Goal: Task Accomplishment & Management: Manage account settings

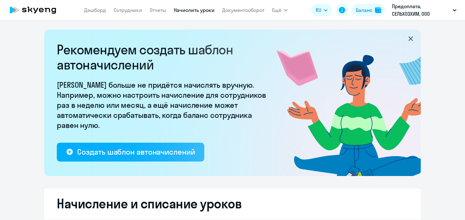
select select "10"
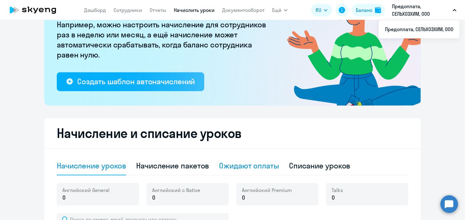
scroll to position [157, 0]
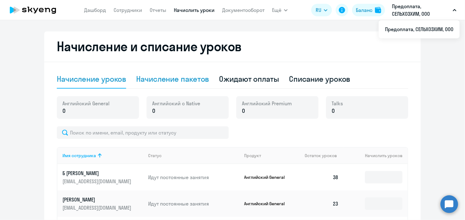
click at [158, 78] on div "Начисление пакетов" at bounding box center [172, 79] width 73 height 10
select select "10"
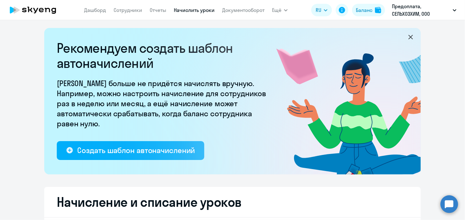
scroll to position [0, 0]
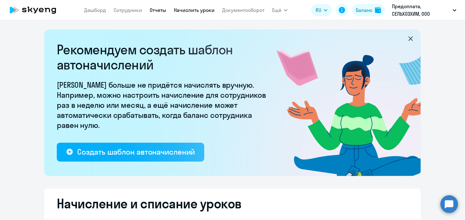
click at [156, 12] on link "Отчеты" at bounding box center [158, 10] width 17 height 6
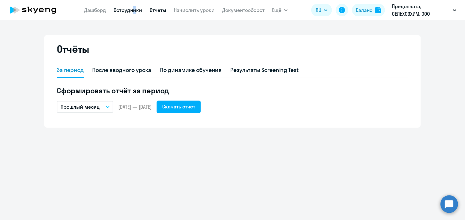
click at [134, 13] on link "Сотрудники" at bounding box center [128, 10] width 29 height 6
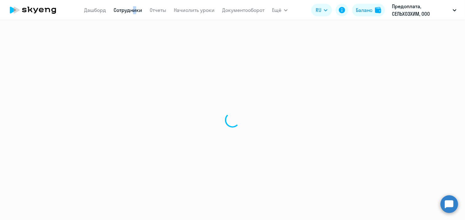
select select "30"
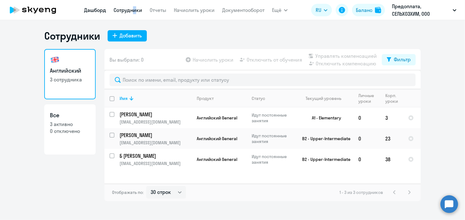
click at [89, 9] on link "Дашборд" at bounding box center [95, 10] width 22 height 6
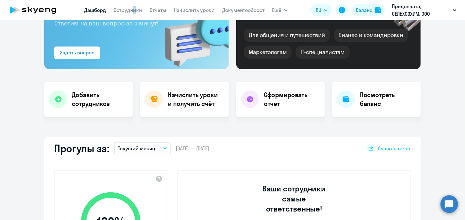
scroll to position [94, 0]
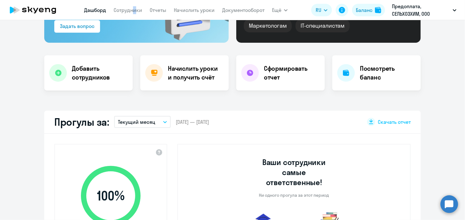
select select "30"
click at [198, 82] on div "Начислить уроки и получить счёт" at bounding box center [184, 72] width 89 height 35
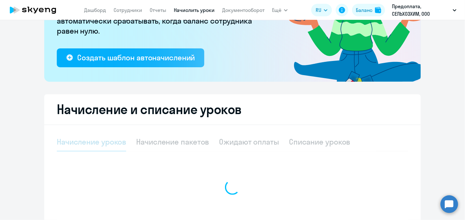
select select "10"
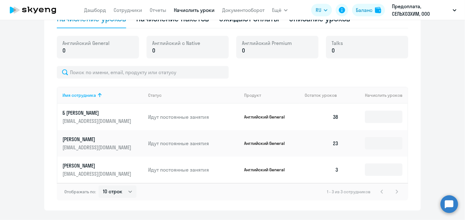
scroll to position [233, 0]
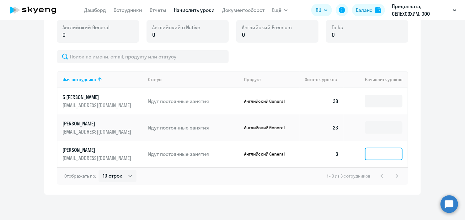
click at [376, 154] on input at bounding box center [384, 154] width 38 height 13
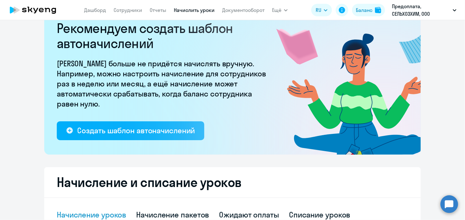
scroll to position [94, 0]
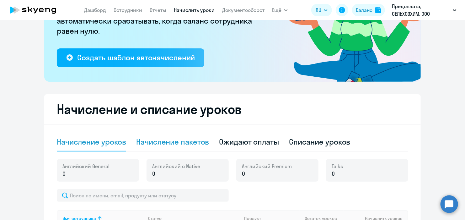
click at [202, 139] on div "Начисление пакетов" at bounding box center [172, 142] width 73 height 10
select select "10"
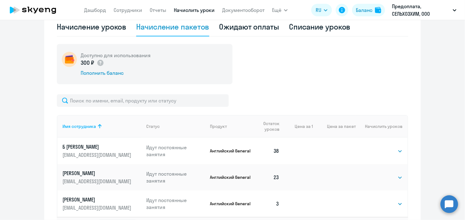
scroll to position [251, 0]
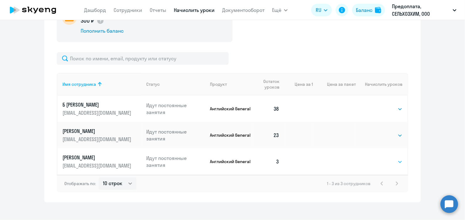
click at [381, 160] on select "Выбрать 4 8 16 32 64 96 128" at bounding box center [390, 162] width 26 height 8
click at [377, 158] on select "Выбрать 4 8 16 32 64 96 128" at bounding box center [390, 162] width 26 height 8
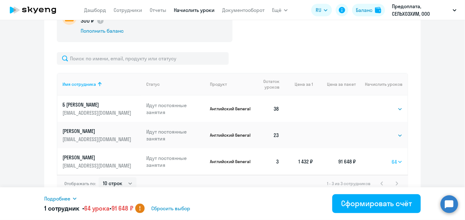
click at [394, 162] on select "Выбрать 4 8 16 32 64 96 128" at bounding box center [397, 162] width 11 height 8
select select "32"
click at [392, 158] on select "Выбрать 4 8 16 32 64 96 128" at bounding box center [397, 162] width 11 height 8
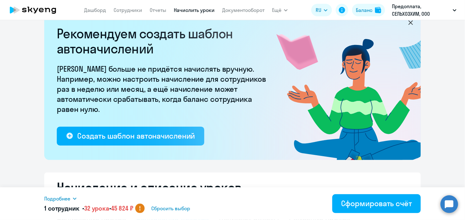
scroll to position [0, 0]
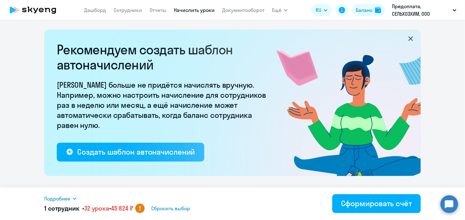
click at [73, 200] on icon at bounding box center [74, 198] width 5 height 5
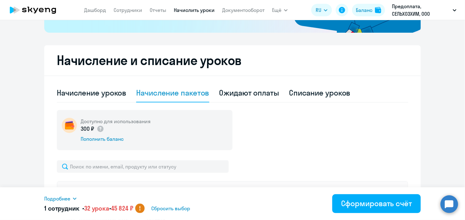
scroll to position [157, 0]
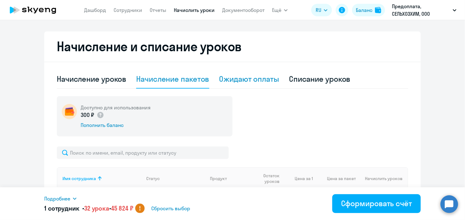
click at [251, 78] on div "Ожидают оплаты" at bounding box center [249, 79] width 60 height 10
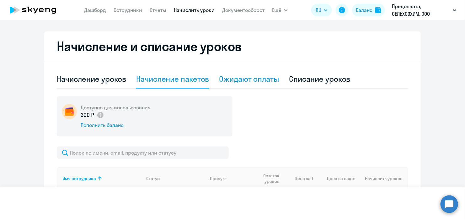
scroll to position [151, 0]
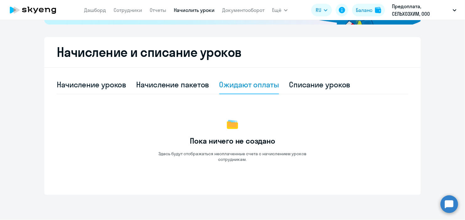
click at [94, 89] on div "Начисление уроков" at bounding box center [91, 84] width 69 height 19
select select "10"
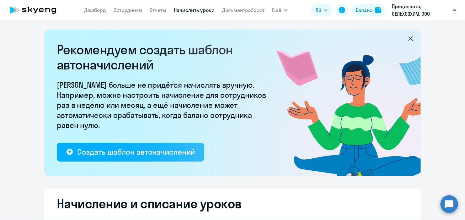
scroll to position [157, 0]
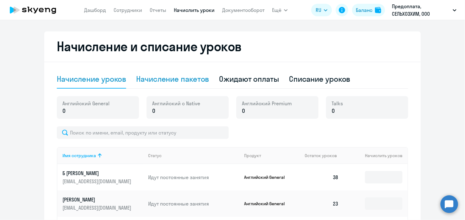
click at [182, 84] on div "Начисление пакетов" at bounding box center [172, 79] width 73 height 19
select select "10"
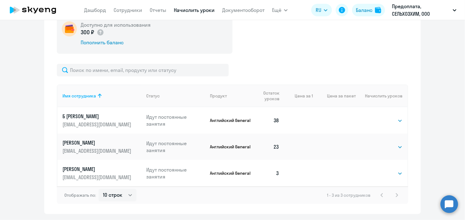
scroll to position [259, 0]
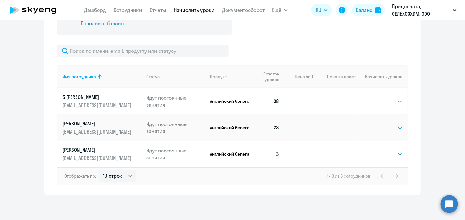
click at [393, 132] on td "Выбрать 4 8 16 32 64 96 128 Выбрать" at bounding box center [382, 127] width 52 height 26
click at [393, 129] on select "Выбрать 4 8 16 32 64 96 128" at bounding box center [390, 128] width 26 height 8
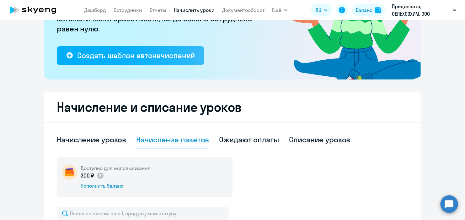
scroll to position [70, 0]
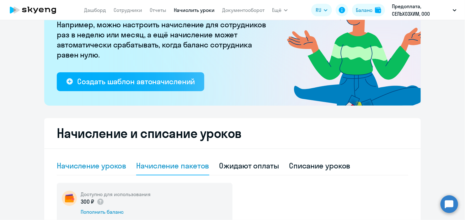
click at [109, 165] on div "Начисление уроков" at bounding box center [91, 165] width 69 height 10
select select "10"
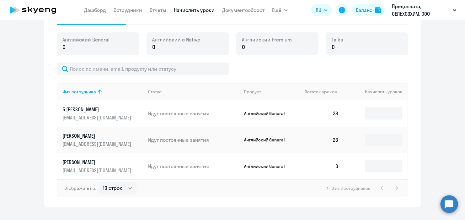
scroll to position [227, 0]
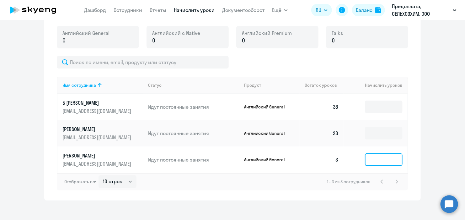
click at [376, 156] on input at bounding box center [384, 159] width 38 height 13
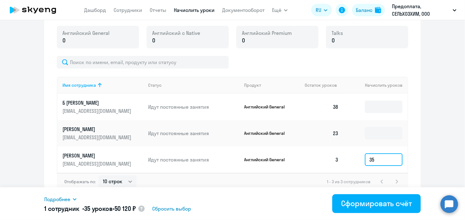
click at [380, 154] on input "35" at bounding box center [384, 159] width 38 height 13
type input "3"
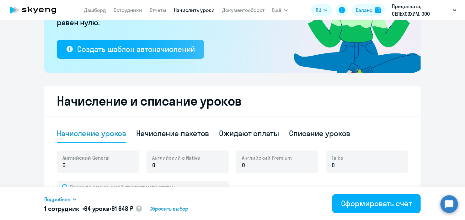
scroll to position [102, 0]
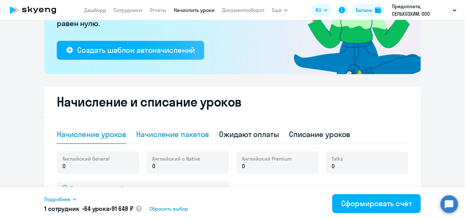
type input "64"
click at [147, 132] on div "Начисление пакетов" at bounding box center [172, 134] width 73 height 10
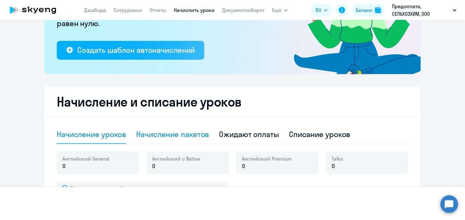
select select "10"
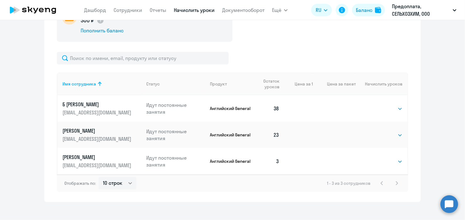
scroll to position [259, 0]
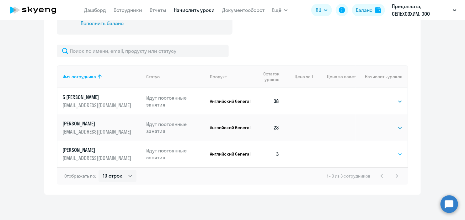
click at [384, 151] on select "Выбрать 4 8 16 32 64 96 128" at bounding box center [390, 154] width 26 height 8
select select "32"
click at [377, 150] on select "Выбрать 4 8 16 32 64 96 128" at bounding box center [390, 154] width 26 height 8
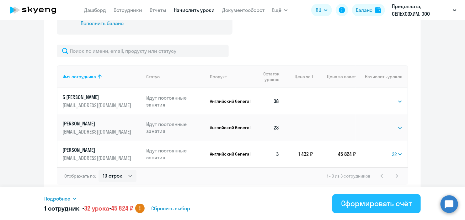
click at [363, 201] on div "Сформировать счёт" at bounding box center [376, 203] width 71 height 10
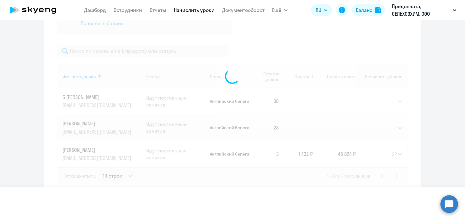
select select
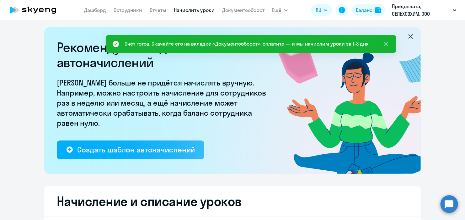
scroll to position [0, 0]
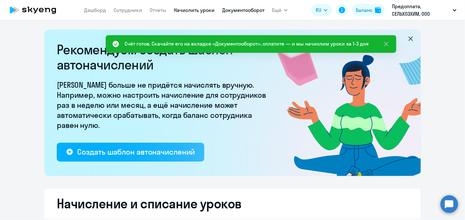
click at [235, 10] on link "Документооборот" at bounding box center [243, 10] width 42 height 6
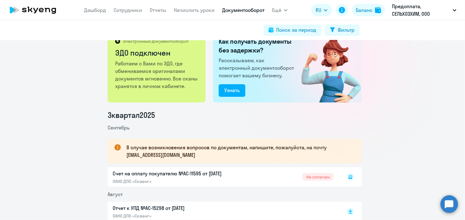
scroll to position [126, 0]
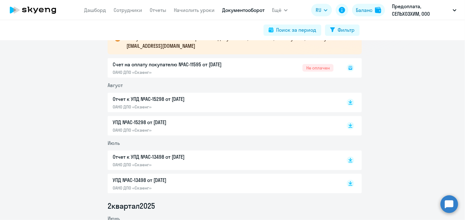
click at [170, 62] on div "Счет на оплату покупателю №AC-11595 от [DATE] ОАНО ДПО «Скаенг» Не оплачен" at bounding box center [235, 67] width 254 height 19
click at [349, 69] on icon at bounding box center [351, 68] width 4 height 4
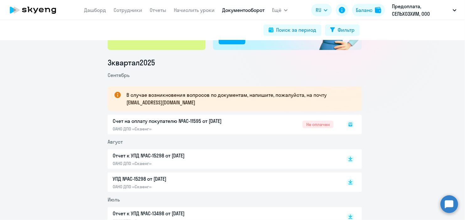
scroll to position [63, 0]
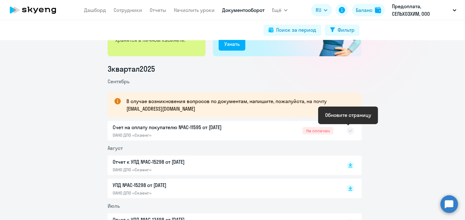
drag, startPoint x: 351, startPoint y: 132, endPoint x: 361, endPoint y: 131, distance: 10.1
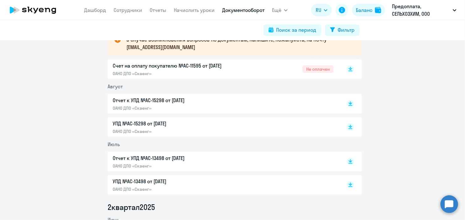
scroll to position [126, 0]
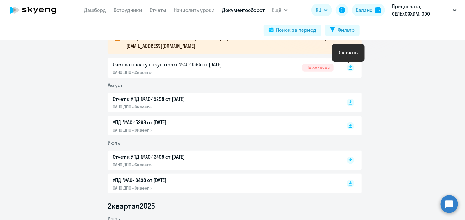
click at [349, 68] on rect at bounding box center [351, 68] width 8 height 8
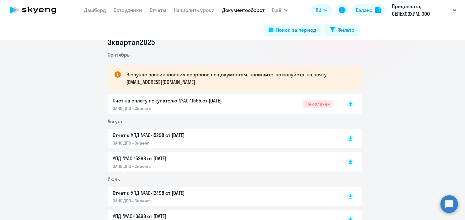
scroll to position [0, 0]
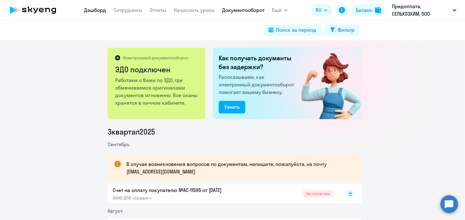
click at [101, 13] on link "Дашборд" at bounding box center [95, 10] width 22 height 6
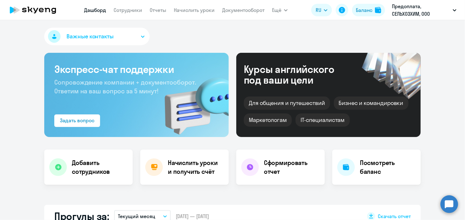
select select "30"
click at [12, 12] on icon at bounding box center [13, 10] width 6 height 7
click at [129, 10] on link "Сотрудники" at bounding box center [128, 10] width 29 height 6
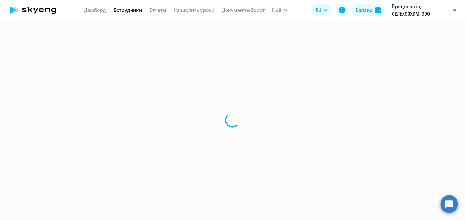
select select "30"
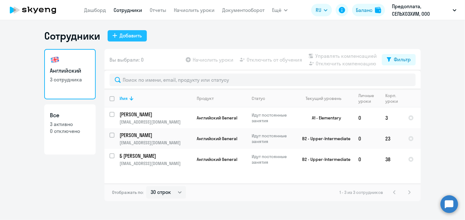
click at [125, 33] on div "Добавить" at bounding box center [131, 36] width 22 height 8
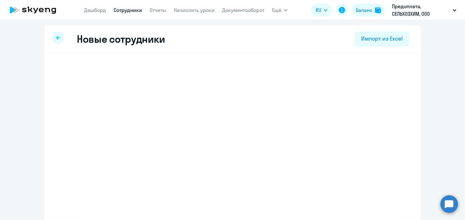
select select "english_adult_not_native_speaker"
select select "3"
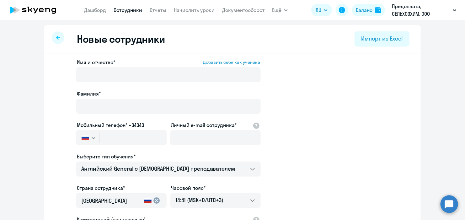
click at [52, 41] on div at bounding box center [58, 37] width 13 height 13
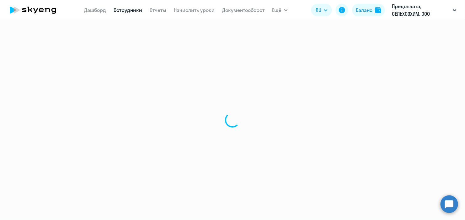
select select "30"
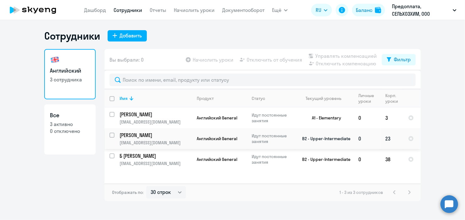
click at [151, 139] on td "Б Богдан barylb@mail.ru" at bounding box center [153, 138] width 77 height 21
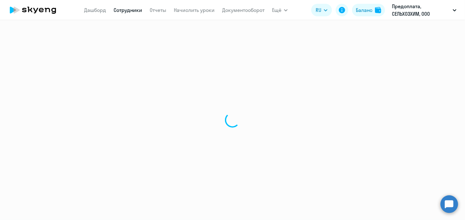
click at [151, 139] on div at bounding box center [232, 120] width 465 height 200
select select "english"
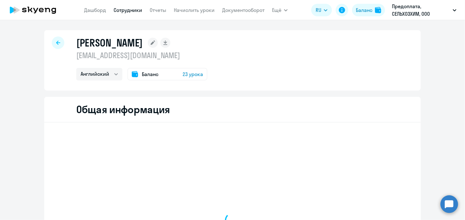
click at [151, 139] on div at bounding box center [232, 219] width 313 height 185
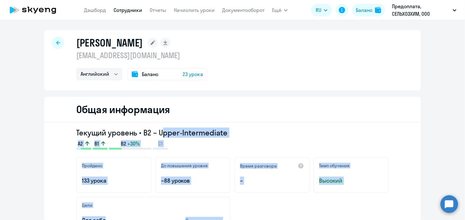
drag, startPoint x: 151, startPoint y: 139, endPoint x: 181, endPoint y: 120, distance: 36.4
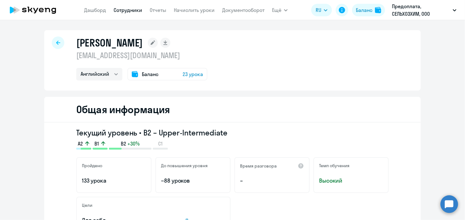
click at [345, 84] on div "Б Богдан barylb@mail.ru Английский Баланс 23 урока" at bounding box center [232, 60] width 377 height 60
click at [111, 74] on select "Английский" at bounding box center [99, 74] width 46 height 13
click at [245, 97] on div "Общая информация" at bounding box center [232, 110] width 377 height 26
click at [45, 7] on icon at bounding box center [32, 10] width 55 height 16
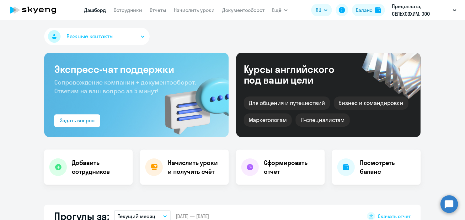
select select "30"
